Goal: Task Accomplishment & Management: Use online tool/utility

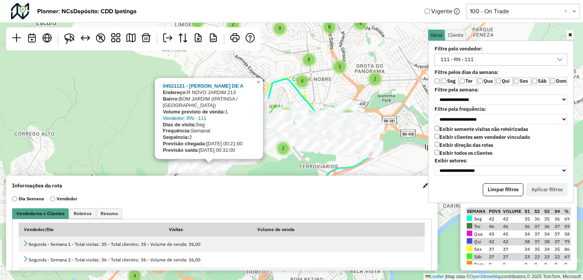
scroll to position [4, 28]
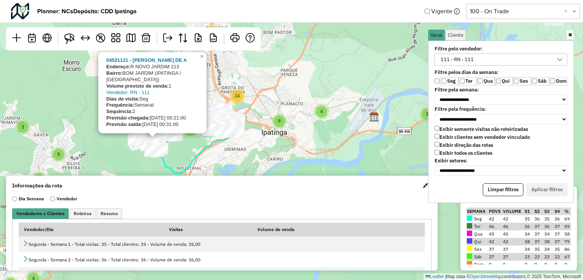
click at [423, 186] on span "button" at bounding box center [425, 186] width 5 height 6
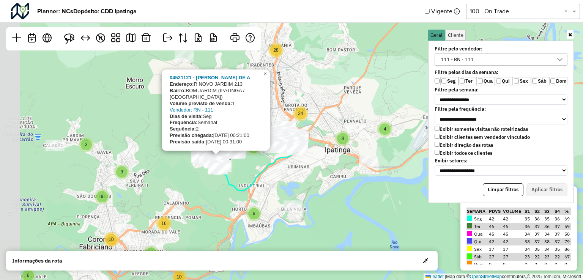
drag, startPoint x: 279, startPoint y: 191, endPoint x: 346, endPoint y: 173, distance: 69.4
click at [347, 211] on div "2 8 3 5 9 4 3 4 10 4 3 5 2 6 5 4 10 8 5 2 2 4 4 28 6 27 24 20 5 4 8 2 6 9 6 10 …" at bounding box center [291, 140] width 583 height 280
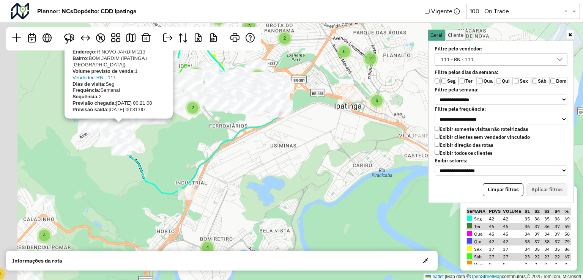
drag, startPoint x: 330, startPoint y: 194, endPoint x: 313, endPoint y: 167, distance: 31.5
click at [389, 252] on hb-planner "**********" at bounding box center [291, 140] width 583 height 280
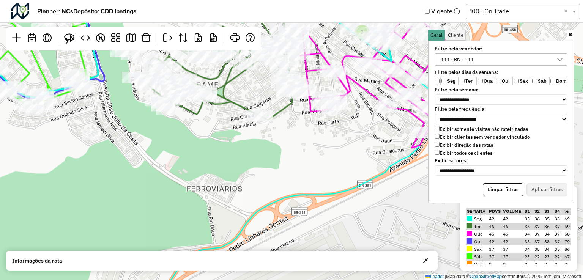
drag, startPoint x: 293, startPoint y: 128, endPoint x: 300, endPoint y: 184, distance: 56.7
click at [301, 187] on div "4 2 2 2 2 2 2 2 2 4 2 3 2 2 04521121 - [PERSON_NAME] APARECIDA DE A Endereço: R…" at bounding box center [291, 140] width 583 height 280
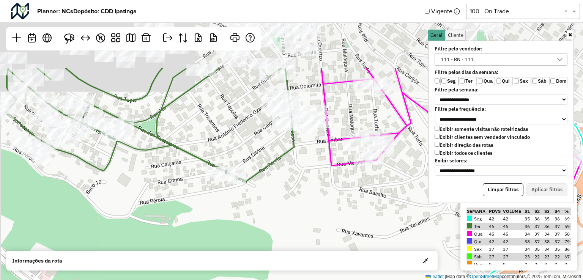
drag, startPoint x: 296, startPoint y: 121, endPoint x: 301, endPoint y: 217, distance: 96.1
click at [301, 217] on div "04521121 - [PERSON_NAME] DE A Endereço: [STREET_ADDRESS] Bairro: BOM JARDIM ([G…" at bounding box center [291, 140] width 583 height 280
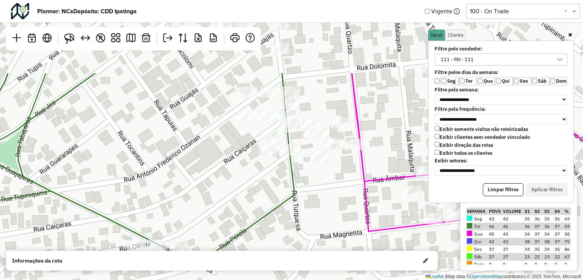
drag, startPoint x: 296, startPoint y: 142, endPoint x: 297, endPoint y: 220, distance: 78.2
click at [297, 220] on div "04521121 - [PERSON_NAME] DE A Endereço: [STREET_ADDRESS] Bairro: BOM JARDIM ([G…" at bounding box center [291, 140] width 583 height 280
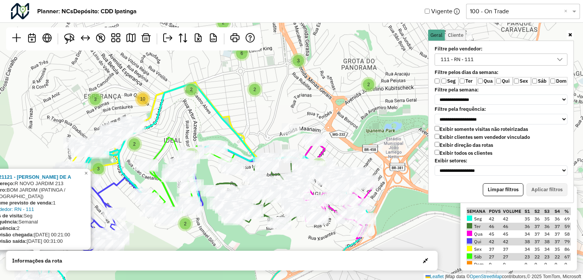
click at [545, 60] on div "111 - RN - 111" at bounding box center [495, 59] width 115 height 11
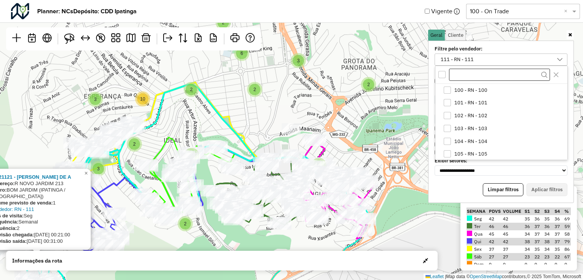
scroll to position [77, 0]
click at [442, 76] on div "All items unselected" at bounding box center [441, 74] width 7 height 7
click at [442, 76] on icon "All items selected" at bounding box center [441, 74] width 5 height 5
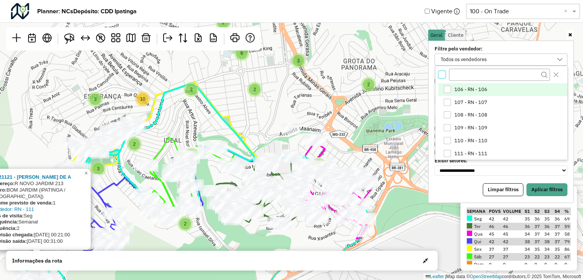
click at [448, 90] on div "106 - RN - 106" at bounding box center [447, 89] width 7 height 7
click at [559, 187] on button "Aplicar filtros" at bounding box center [546, 189] width 41 height 13
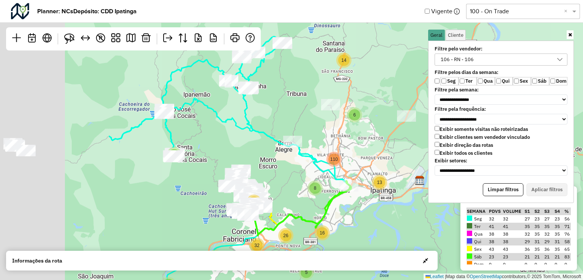
drag, startPoint x: 205, startPoint y: 161, endPoint x: 317, endPoint y: 175, distance: 112.8
click at [329, 179] on div "2 2 8 3 5 9 10 9 6 3 14 4 8 8 32 2 6 110 5 13 8 16 26 22 ↦ Leaflet | Map data ©…" at bounding box center [291, 140] width 583 height 280
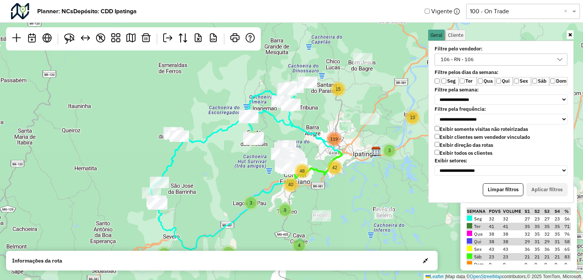
drag, startPoint x: 297, startPoint y: 118, endPoint x: 312, endPoint y: 110, distance: 16.8
click at [312, 111] on div "2 2 8 3 5 10 10 11 7 3 15 4 9 40 2 119 42 48 ↦ Leaflet | Map data © OpenStreetM…" at bounding box center [291, 140] width 583 height 280
